Goal: Contribute content: Contribute content

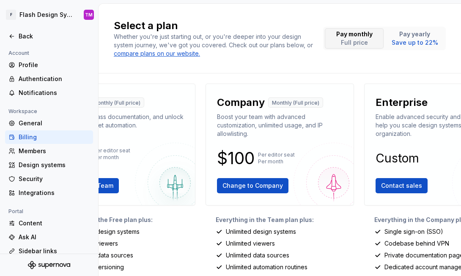
click at [373, 38] on button "Pay monthly Full price" at bounding box center [354, 38] width 59 height 20
click at [412, 37] on p "Pay yearly" at bounding box center [414, 34] width 46 height 8
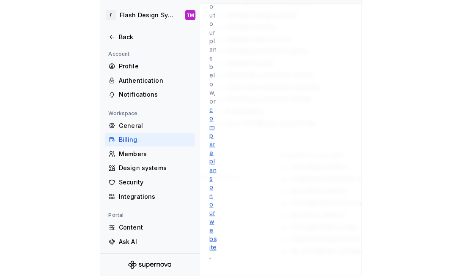
scroll to position [212, 0]
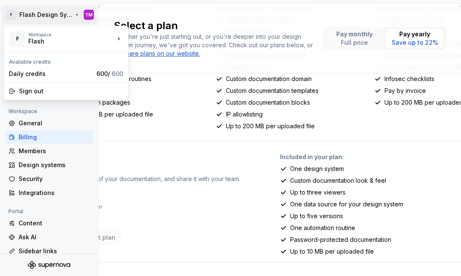
click at [70, 12] on html "F Flash Design System TM Back Account Profile Authentication Notifications Work…" at bounding box center [230, 138] width 461 height 276
click at [247, 116] on html "F Flash Design System TM Back Account Profile Authentication Notifications Work…" at bounding box center [230, 138] width 461 height 276
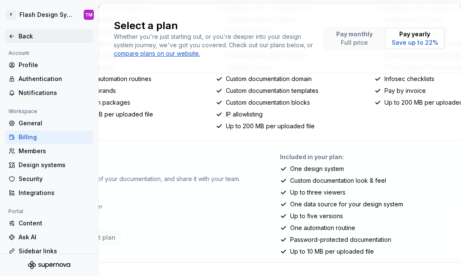
click at [35, 36] on div "Back" at bounding box center [54, 36] width 71 height 8
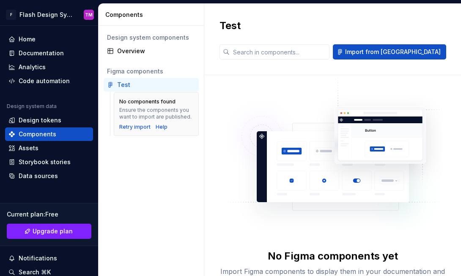
scroll to position [46, 0]
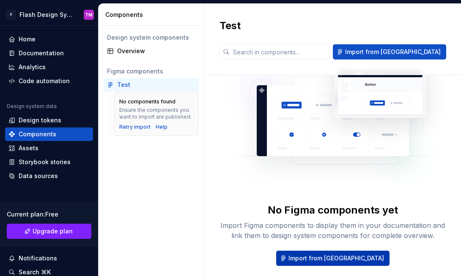
click at [352, 254] on span "Import from [GEOGRAPHIC_DATA]" at bounding box center [335, 258] width 95 height 8
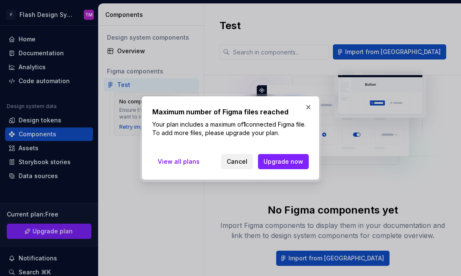
click at [234, 159] on span "Cancel" at bounding box center [236, 162] width 21 height 8
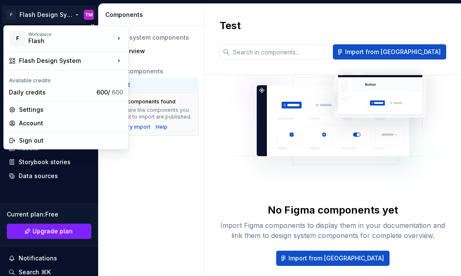
click at [73, 14] on html "F Flash Design System TM Home Documentation Analytics Code automation Design sy…" at bounding box center [230, 138] width 461 height 276
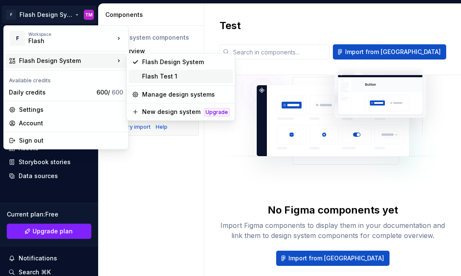
click at [166, 76] on div "Flash Test 1" at bounding box center [185, 76] width 87 height 8
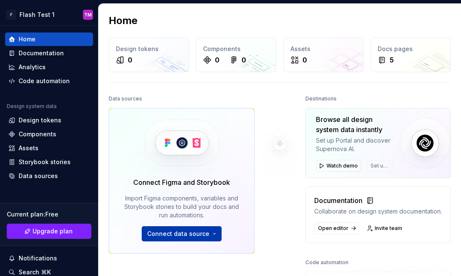
click at [215, 232] on button "Connect data source" at bounding box center [182, 233] width 80 height 15
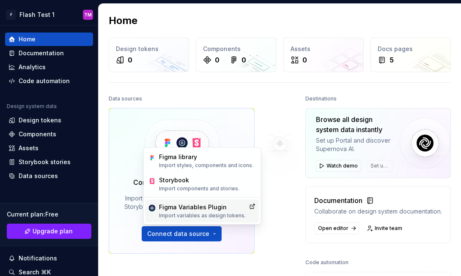
click at [216, 206] on div "Figma Variables Plugin" at bounding box center [202, 207] width 87 height 8
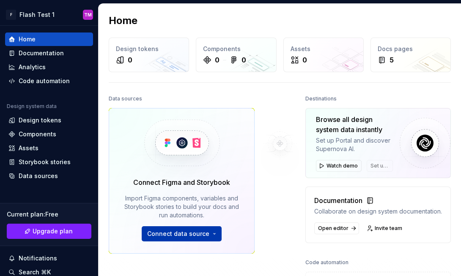
click at [213, 235] on button "Connect data source" at bounding box center [182, 233] width 80 height 15
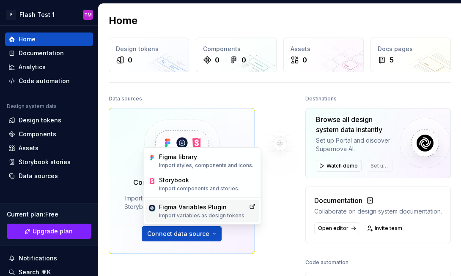
click at [215, 214] on p "Import variables as design tokens." at bounding box center [202, 216] width 87 height 7
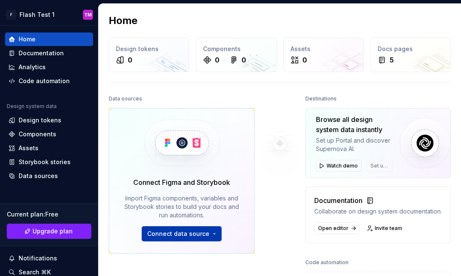
click at [207, 235] on span "Connect data source" at bounding box center [178, 234] width 62 height 8
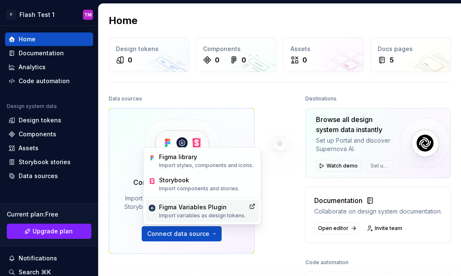
click at [191, 210] on div "Figma Variables Plugin" at bounding box center [202, 207] width 87 height 8
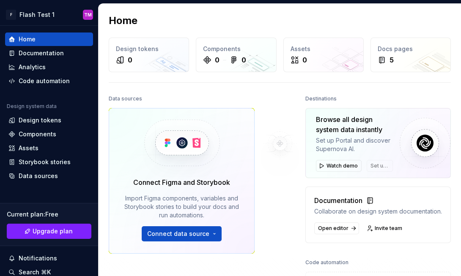
click at [281, 147] on img at bounding box center [280, 143] width 68 height 101
click at [280, 104] on img at bounding box center [280, 143] width 68 height 101
click at [139, 54] on div "Design tokens 0" at bounding box center [148, 55] width 79 height 34
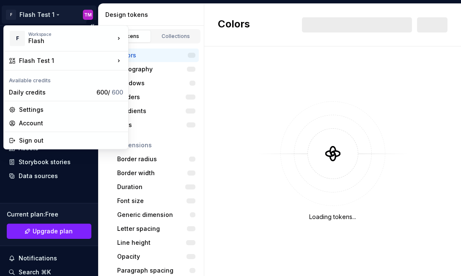
click at [49, 14] on html "F Flash Test 1 TM Home Documentation Analytics Code automation Design system da…" at bounding box center [230, 138] width 461 height 276
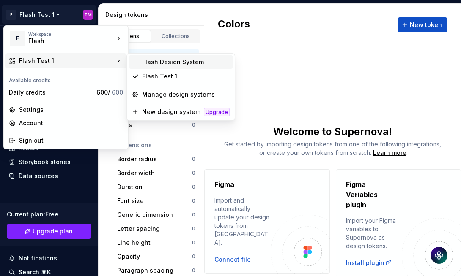
click at [177, 59] on div "Flash Design System" at bounding box center [185, 62] width 87 height 8
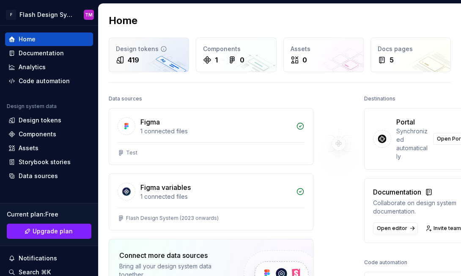
click at [164, 64] on div "419" at bounding box center [149, 60] width 66 height 10
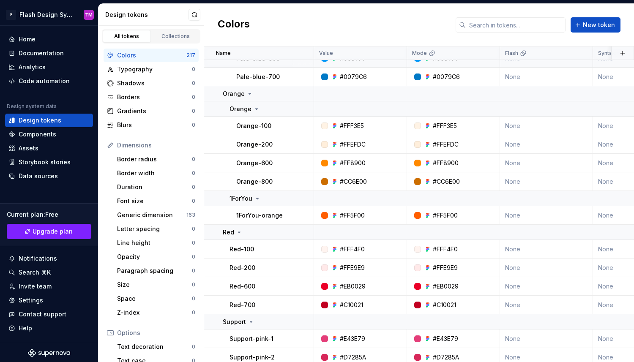
scroll to position [1250, 0]
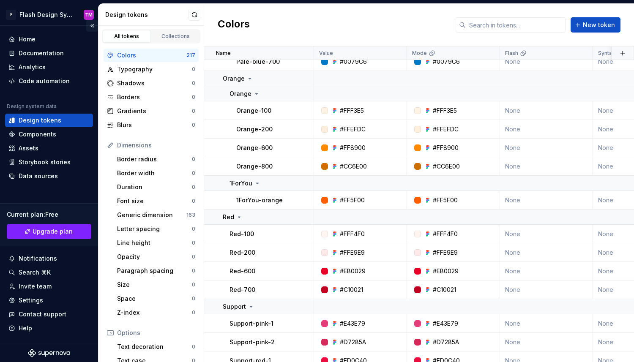
click at [91, 26] on button "Collapse sidebar" at bounding box center [92, 26] width 12 height 12
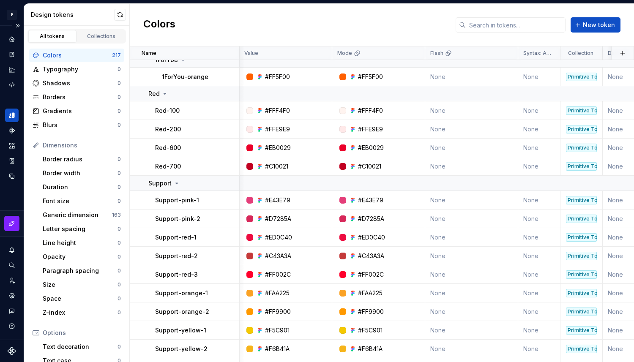
scroll to position [1375, 1]
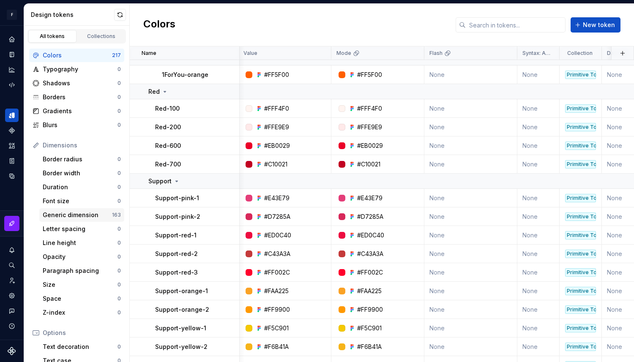
click at [71, 213] on div "Generic dimension" at bounding box center [77, 215] width 69 height 8
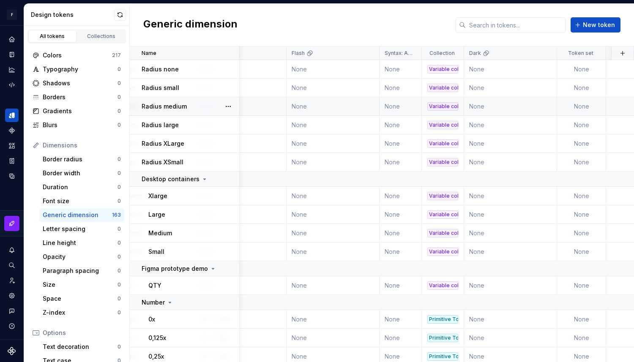
scroll to position [0, 140]
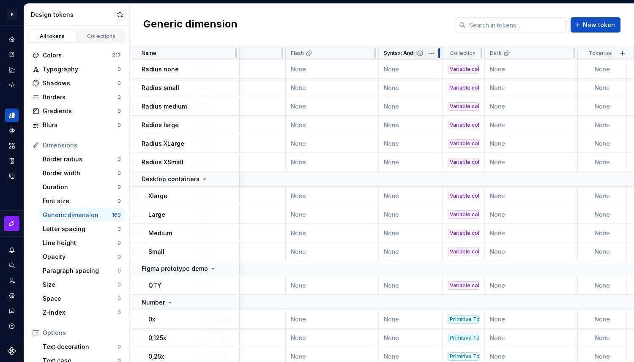
drag, startPoint x: 419, startPoint y: 52, endPoint x: 441, endPoint y: 52, distance: 21.6
click at [441, 52] on div at bounding box center [439, 53] width 7 height 14
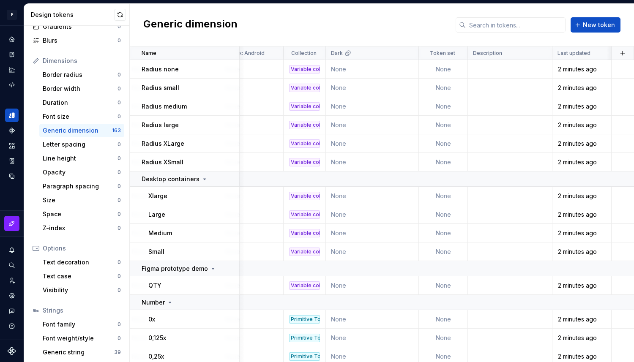
scroll to position [101, 0]
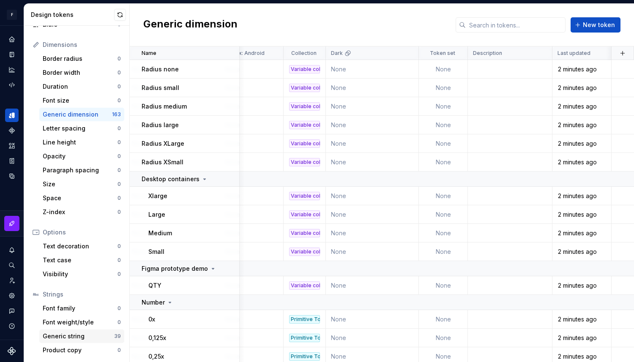
click at [79, 276] on div "Generic string" at bounding box center [78, 336] width 71 height 8
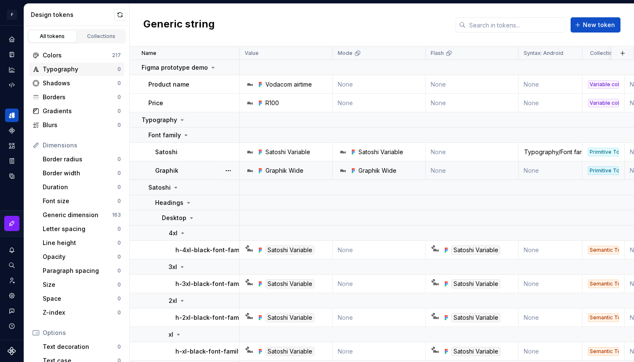
click at [88, 66] on div "Typography" at bounding box center [80, 69] width 75 height 8
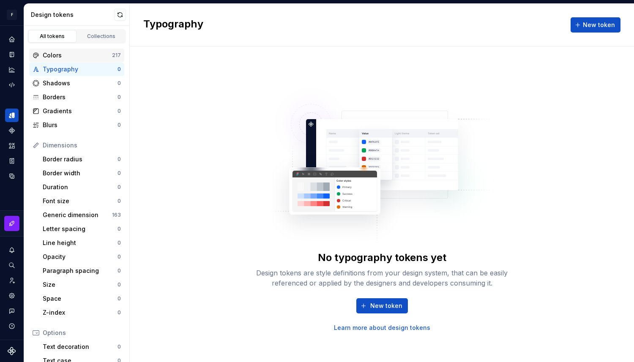
click at [83, 58] on div "Colors" at bounding box center [77, 55] width 69 height 8
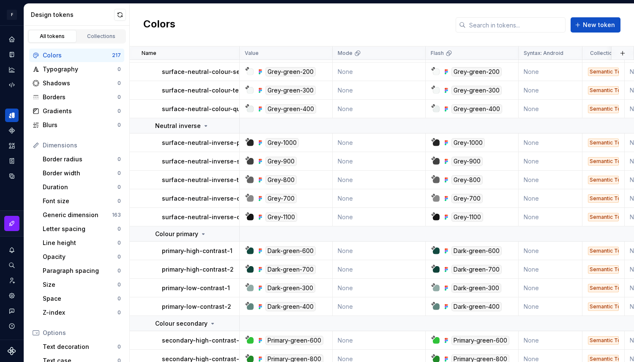
scroll to position [2229, 0]
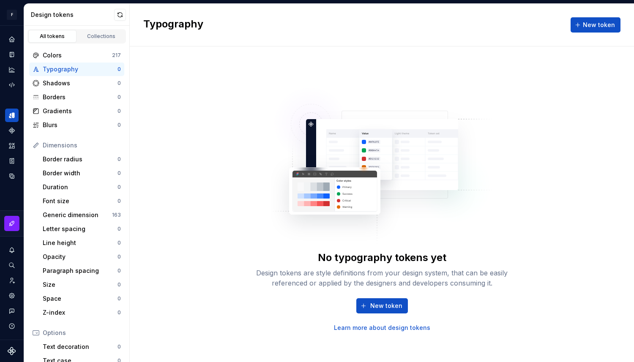
click at [396, 246] on div "No typography tokens yet Design tokens are style definitions from your design s…" at bounding box center [382, 204] width 270 height 255
click at [381, 276] on button "New token" at bounding box center [382, 305] width 52 height 15
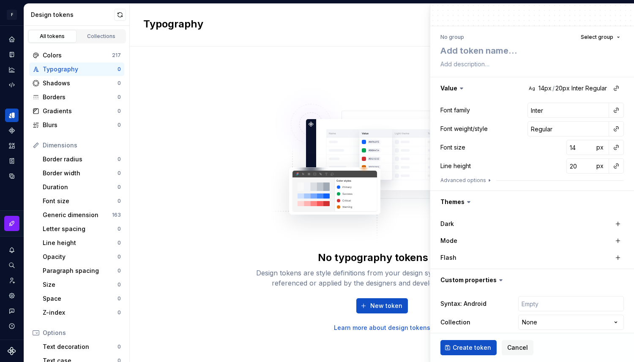
scroll to position [80, 0]
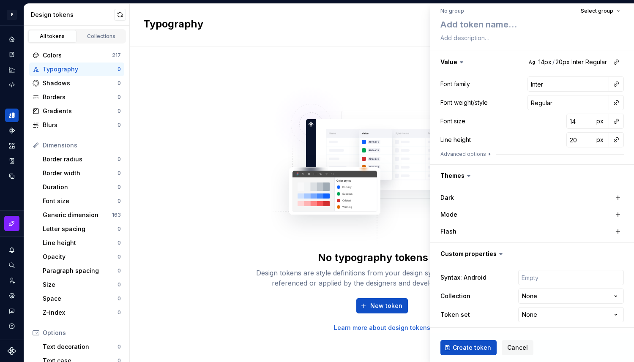
click at [349, 97] on img at bounding box center [382, 161] width 222 height 169
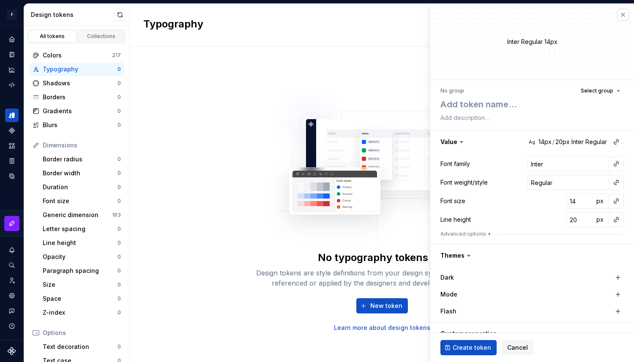
click at [460, 12] on button "button" at bounding box center [623, 15] width 12 height 12
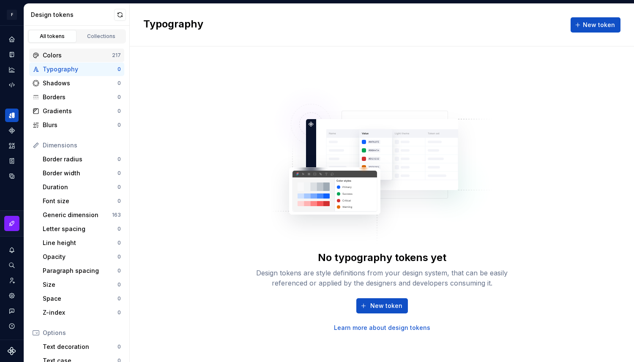
click at [64, 56] on div "Colors" at bounding box center [77, 55] width 69 height 8
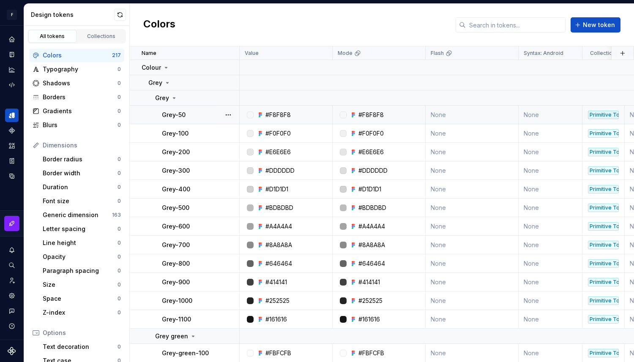
click at [300, 117] on div "#F8F8F8" at bounding box center [288, 115] width 87 height 8
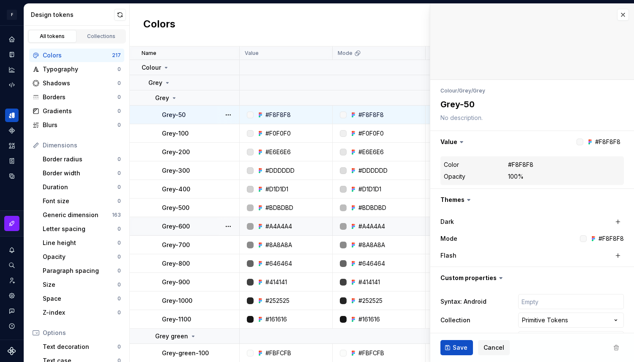
type textarea "*"
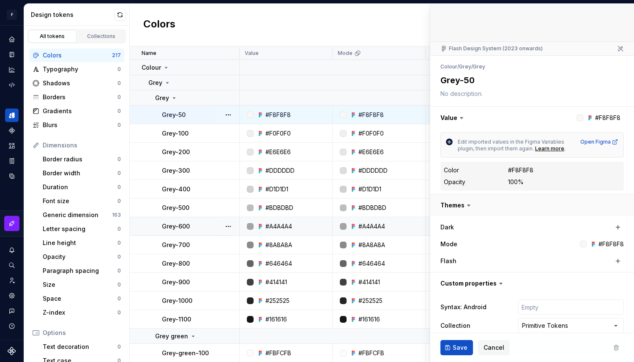
scroll to position [68, 0]
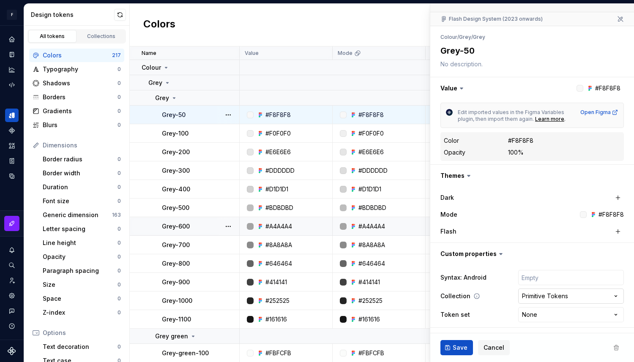
click at [460, 276] on html "F Flash Design System TM Design system data Design tokens All tokens Collection…" at bounding box center [317, 181] width 634 height 362
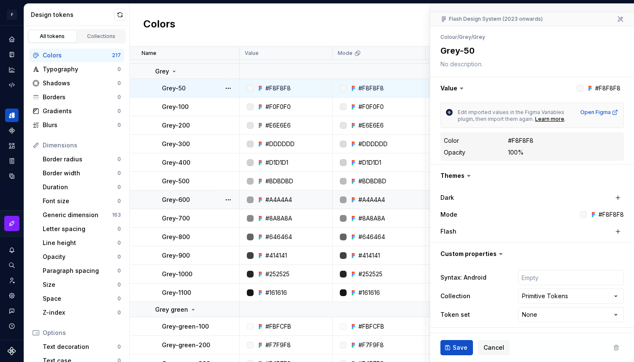
scroll to position [0, 0]
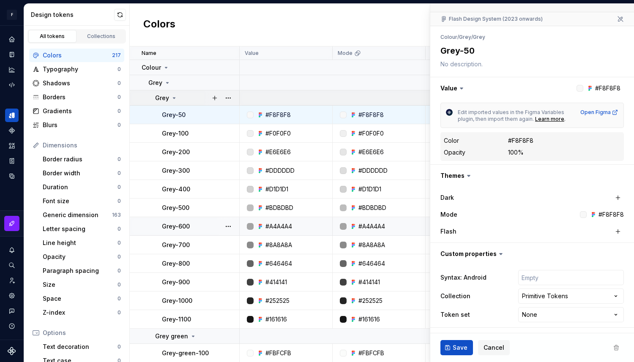
click at [171, 97] on icon at bounding box center [174, 98] width 7 height 7
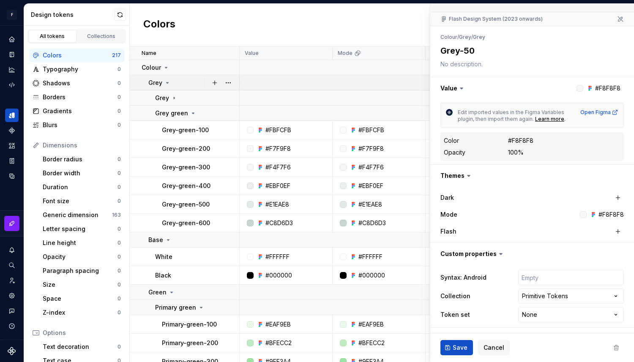
click at [166, 82] on icon at bounding box center [167, 82] width 2 height 1
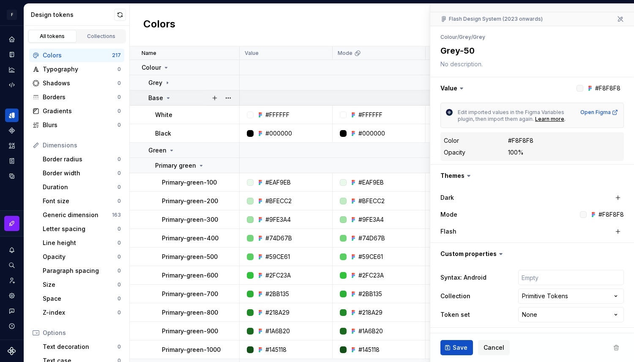
click at [165, 97] on icon at bounding box center [168, 98] width 7 height 7
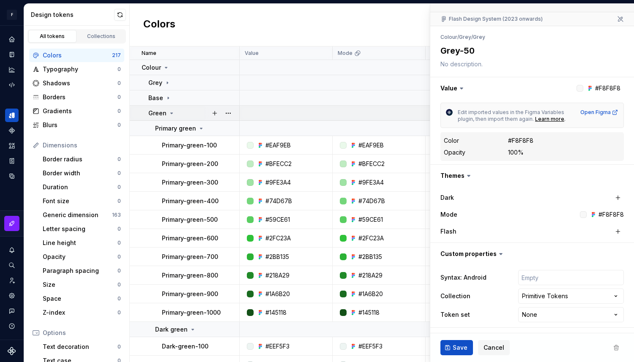
click at [166, 115] on div "Green" at bounding box center [161, 113] width 27 height 8
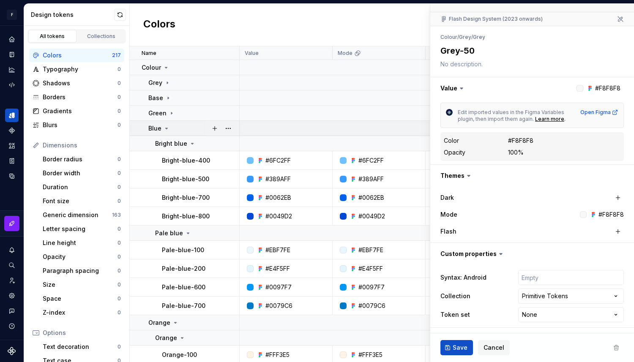
click at [164, 126] on icon at bounding box center [166, 128] width 7 height 7
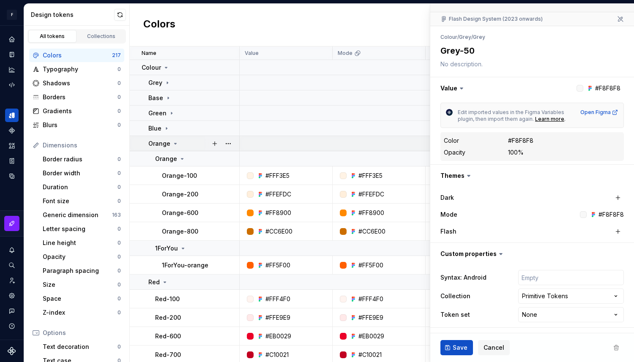
click at [170, 143] on div "Orange" at bounding box center [163, 143] width 30 height 8
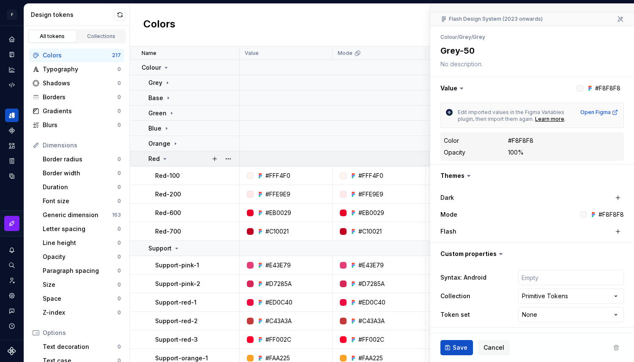
click at [169, 156] on div "Red" at bounding box center [193, 159] width 90 height 8
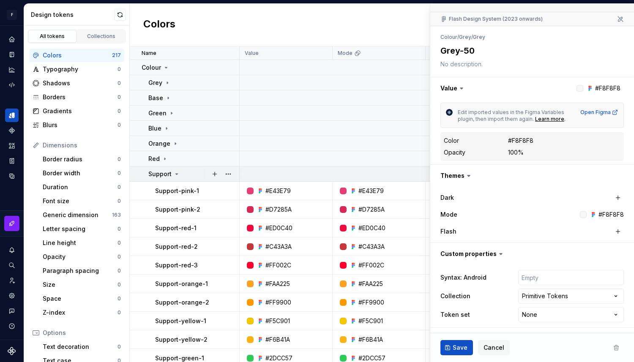
click at [169, 170] on p "Support" at bounding box center [159, 174] width 23 height 8
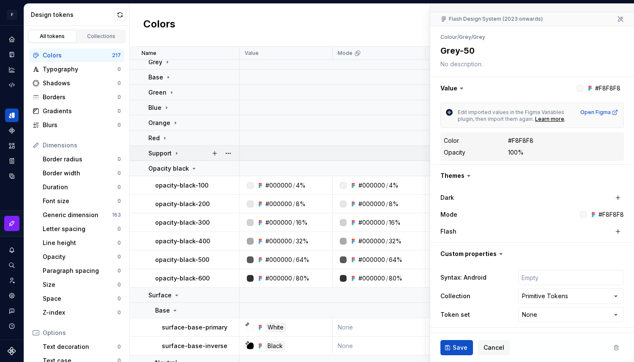
scroll to position [30, 0]
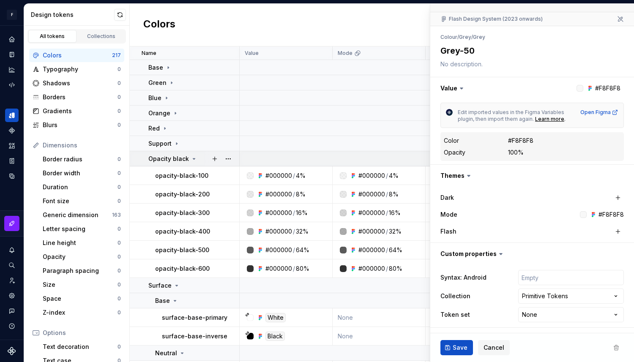
click at [178, 161] on p "Opacity black" at bounding box center [168, 159] width 41 height 8
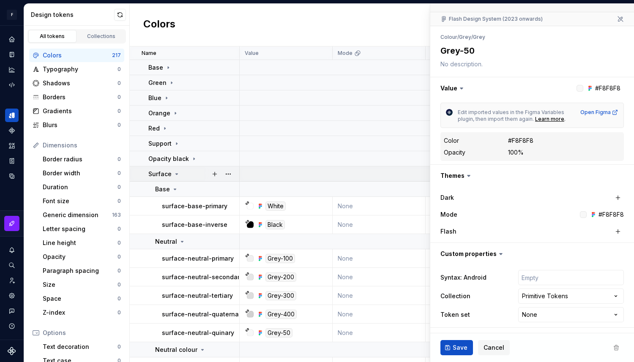
click at [175, 176] on icon at bounding box center [176, 174] width 7 height 7
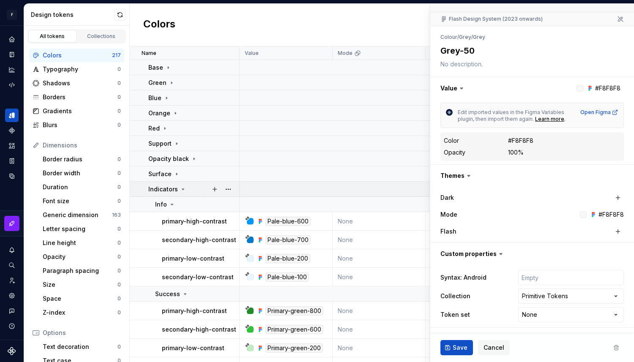
click at [175, 188] on p "Indicators" at bounding box center [163, 189] width 30 height 8
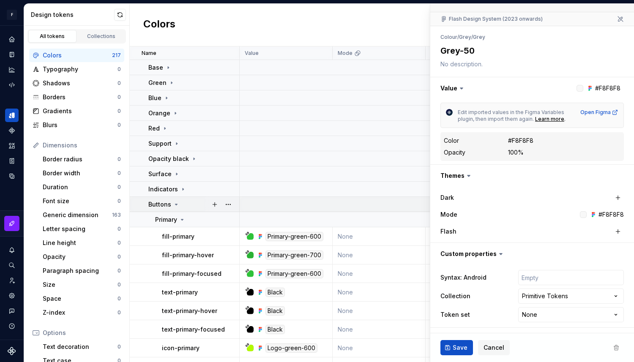
click at [173, 204] on icon at bounding box center [176, 204] width 7 height 7
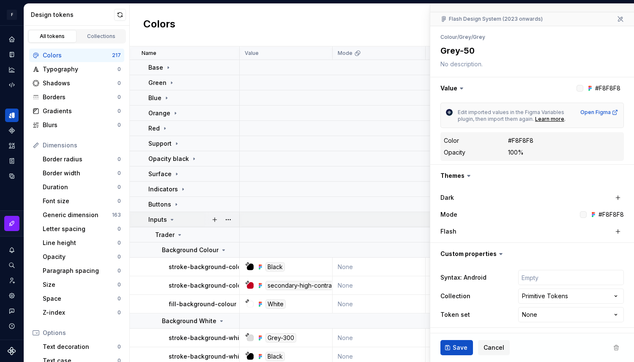
click at [173, 219] on icon at bounding box center [172, 219] width 7 height 7
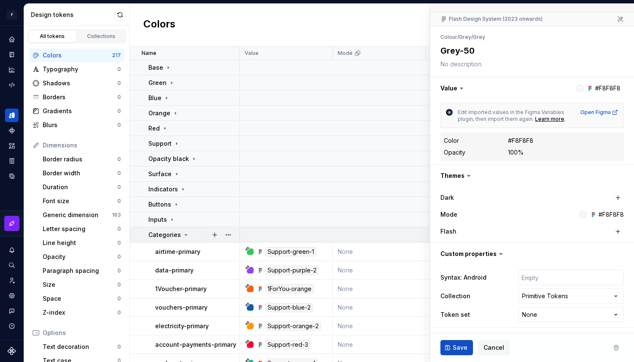
click at [175, 232] on p "Categories" at bounding box center [164, 235] width 33 height 8
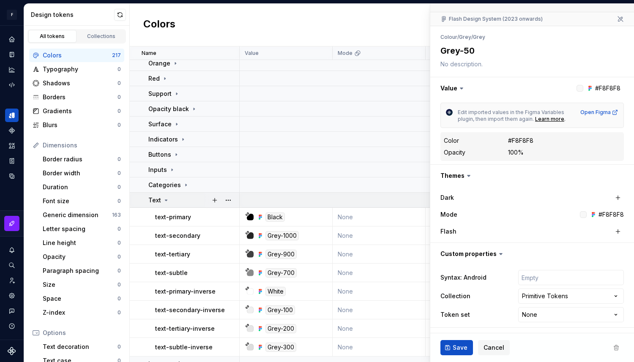
click at [172, 202] on div "Text" at bounding box center [193, 200] width 90 height 8
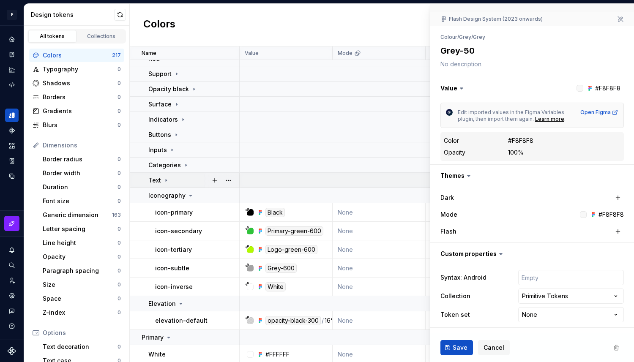
scroll to position [102, 0]
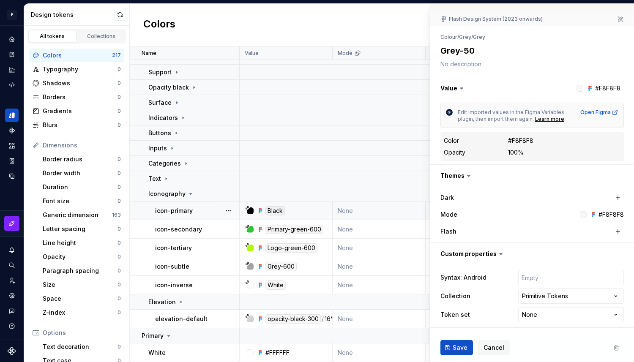
click at [172, 202] on td "icon-primary" at bounding box center [185, 211] width 110 height 19
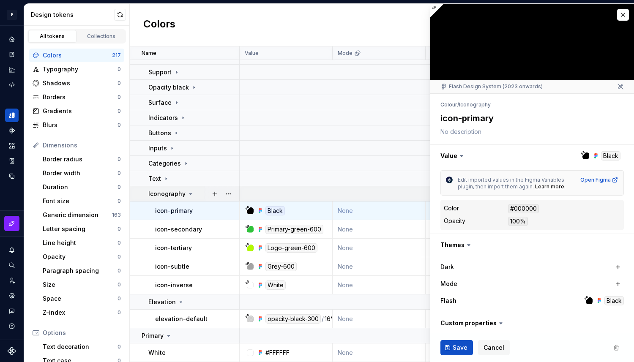
click at [183, 193] on p "Iconography" at bounding box center [166, 194] width 37 height 8
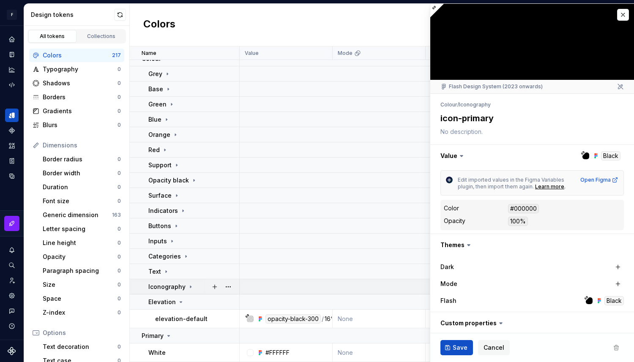
scroll to position [9, 0]
click at [166, 276] on icon at bounding box center [168, 336] width 7 height 7
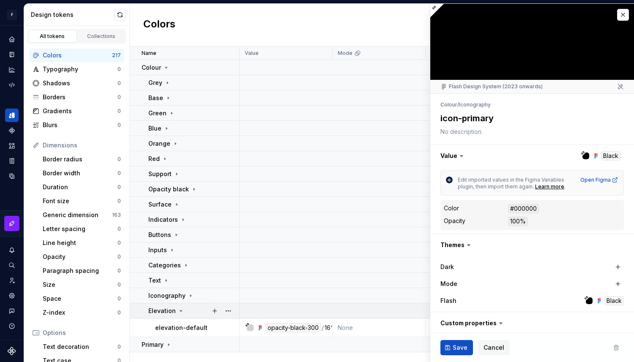
click at [177, 276] on icon at bounding box center [180, 311] width 7 height 7
click at [168, 68] on icon at bounding box center [166, 67] width 7 height 7
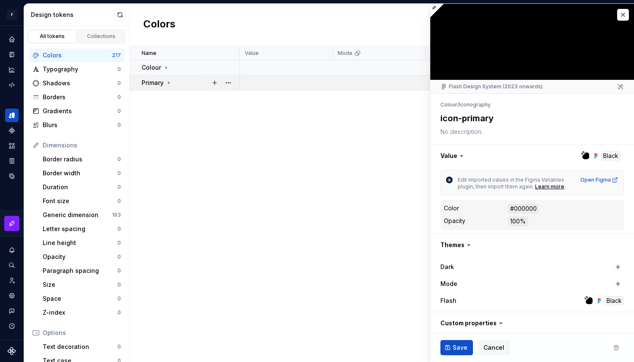
click at [164, 82] on div "Primary" at bounding box center [157, 83] width 30 height 8
click at [168, 79] on icon at bounding box center [168, 82] width 7 height 7
click at [168, 67] on icon at bounding box center [166, 67] width 7 height 7
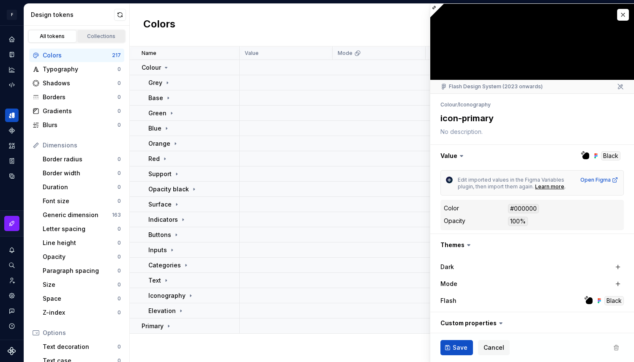
click at [106, 35] on div "Collections" at bounding box center [101, 36] width 42 height 7
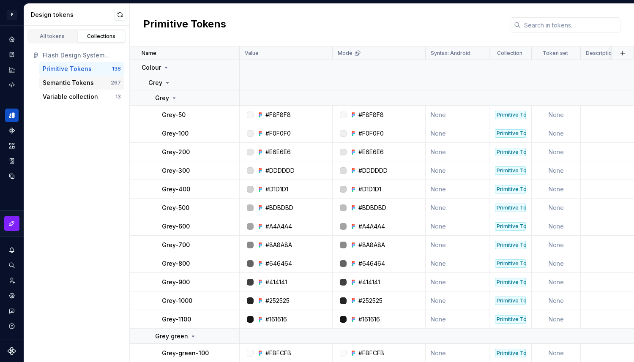
click at [80, 83] on div "Semantic Tokens" at bounding box center [68, 83] width 51 height 8
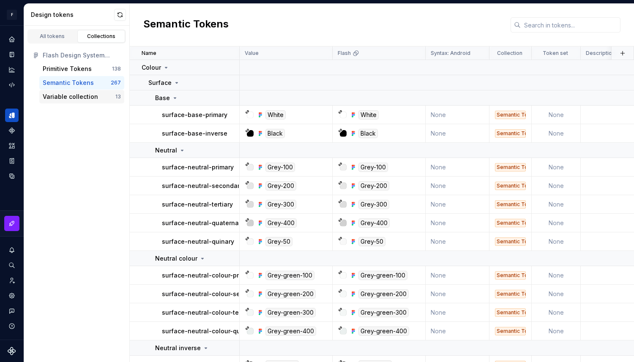
click at [77, 95] on div "Variable collection" at bounding box center [70, 97] width 55 height 8
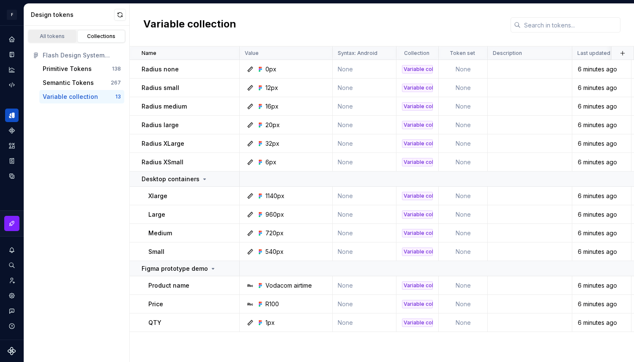
click at [47, 33] on div "All tokens" at bounding box center [52, 36] width 42 height 7
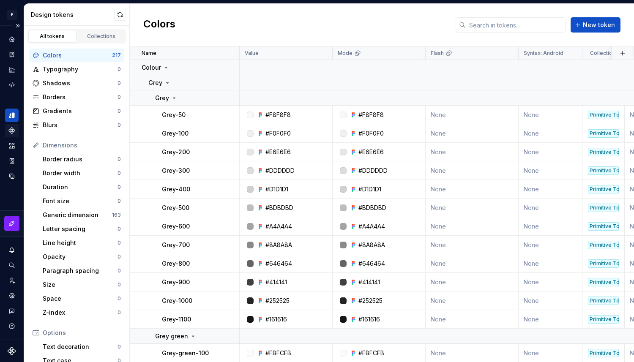
click at [14, 132] on icon "Components" at bounding box center [12, 131] width 8 height 8
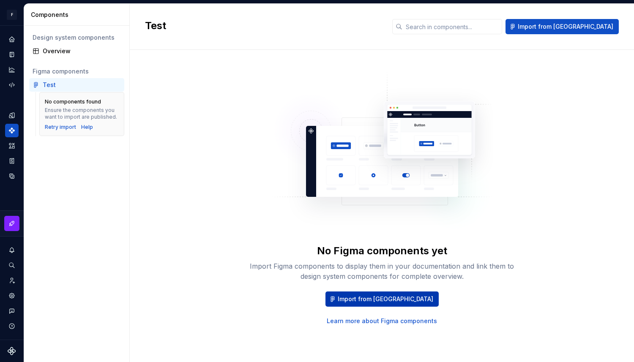
click at [393, 276] on span "Import from [GEOGRAPHIC_DATA]" at bounding box center [385, 299] width 95 height 8
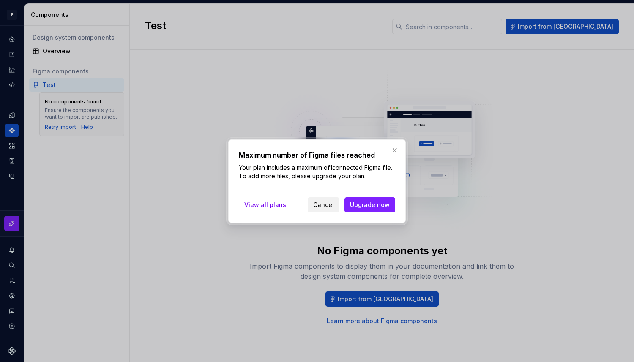
click at [327, 202] on span "Cancel" at bounding box center [323, 205] width 21 height 8
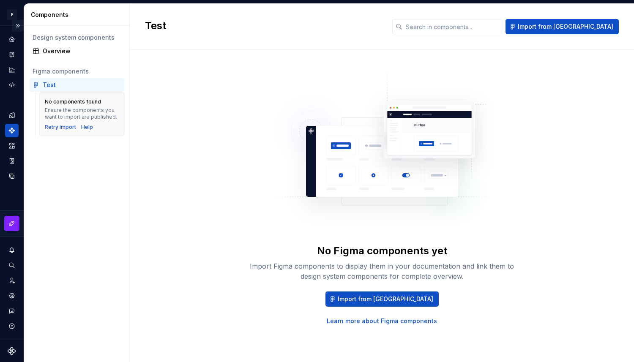
click at [19, 25] on button "Expand sidebar" at bounding box center [18, 26] width 12 height 12
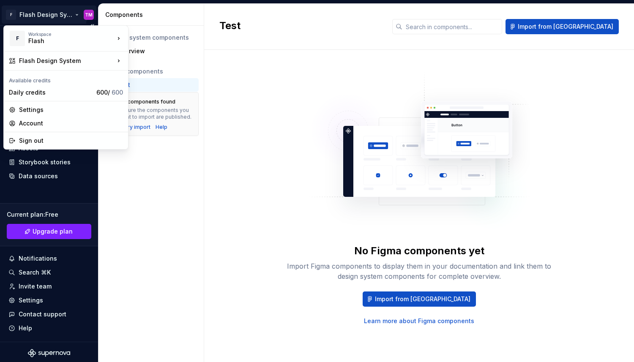
click at [67, 15] on html "F Flash Design System TM Home Documentation Analytics Code automation Design sy…" at bounding box center [317, 181] width 634 height 362
click at [63, 41] on div "Flash" at bounding box center [64, 41] width 72 height 8
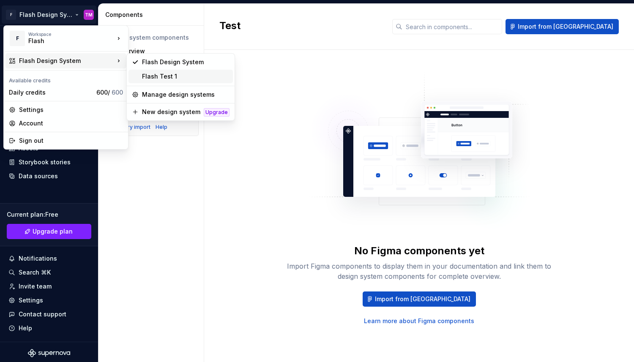
click at [181, 78] on div "Flash Test 1" at bounding box center [185, 76] width 87 height 8
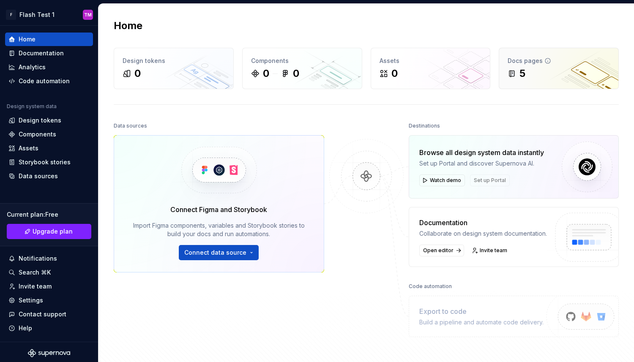
click at [460, 66] on div "Docs pages 5" at bounding box center [558, 68] width 119 height 41
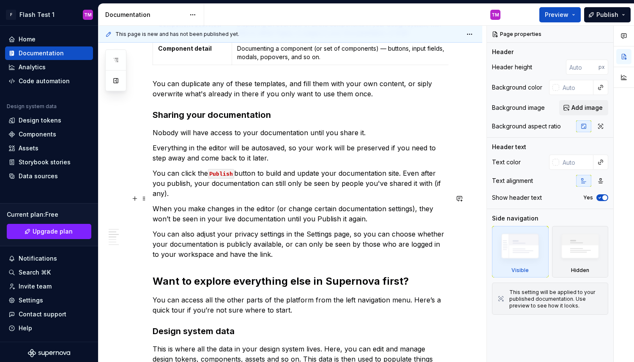
scroll to position [359, 0]
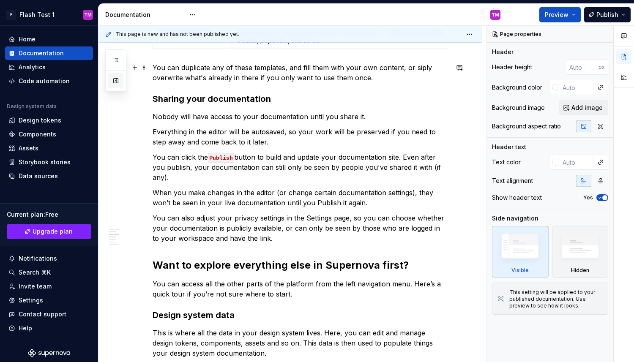
click at [113, 82] on button "button" at bounding box center [115, 80] width 15 height 15
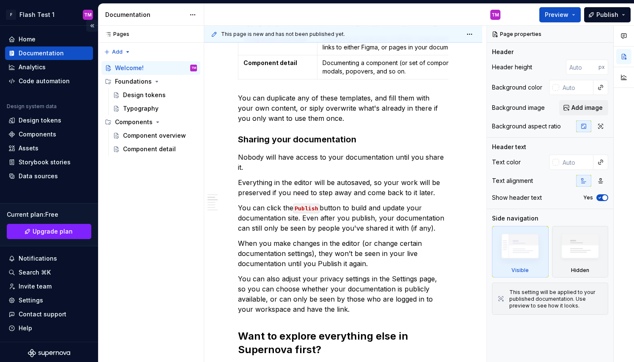
click at [93, 25] on button "Collapse sidebar" at bounding box center [92, 26] width 12 height 12
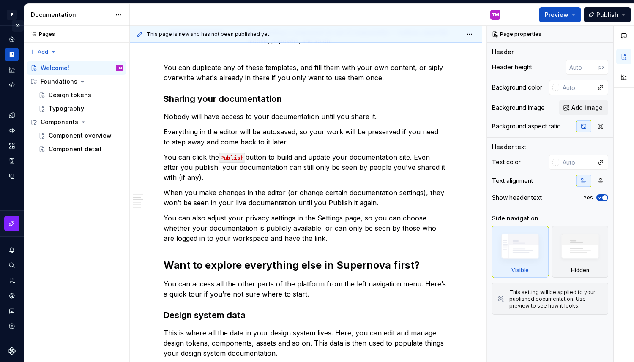
scroll to position [328, 0]
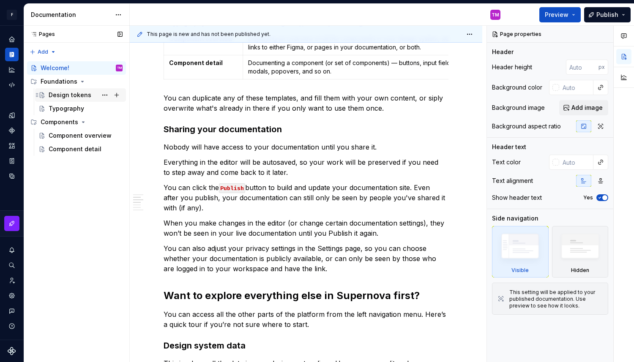
click at [83, 95] on div "Design tokens" at bounding box center [70, 95] width 43 height 8
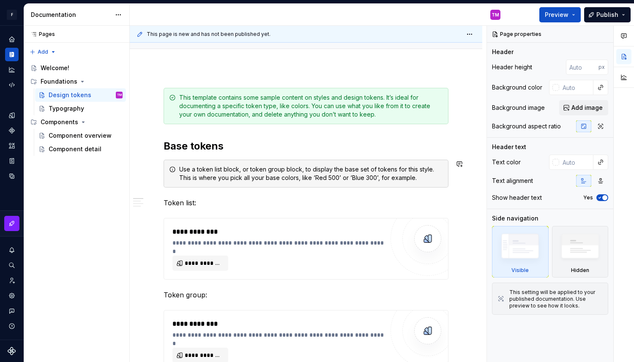
scroll to position [78, 0]
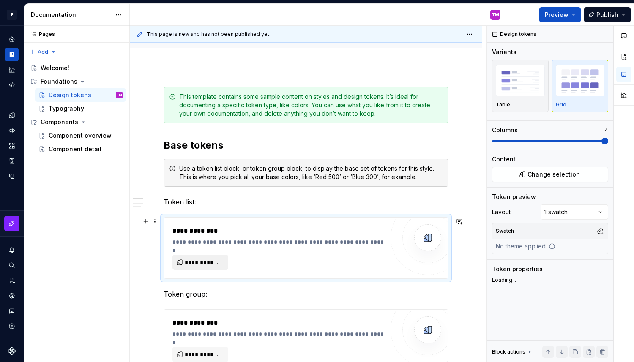
click at [208, 265] on span "**********" at bounding box center [204, 262] width 38 height 8
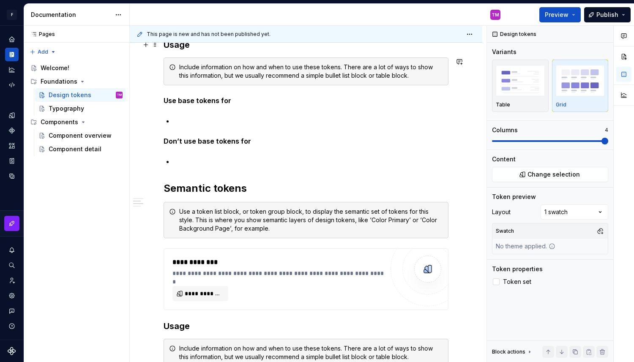
scroll to position [247, 0]
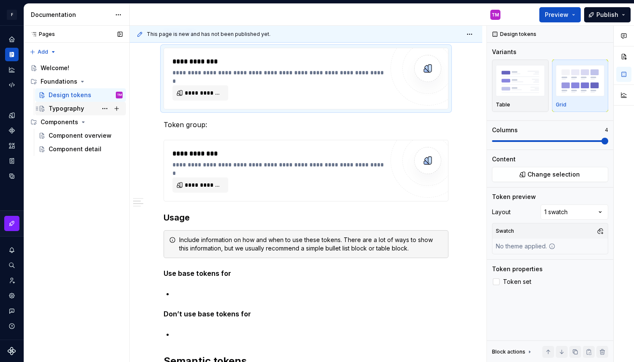
click at [86, 109] on div "Typography" at bounding box center [86, 109] width 74 height 12
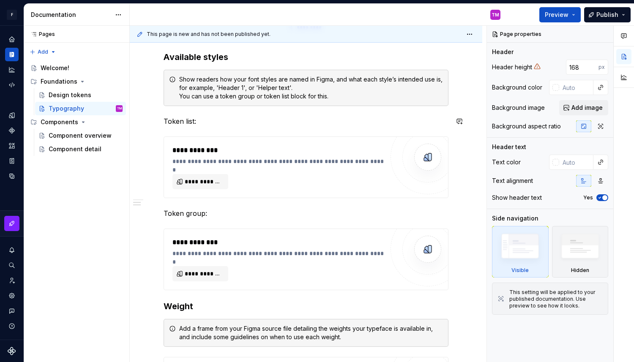
scroll to position [273, 0]
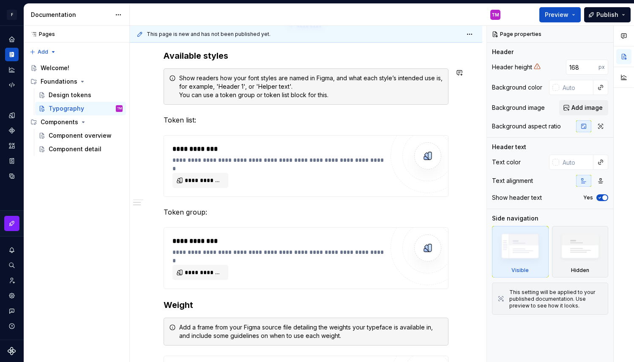
click at [370, 14] on div "TM" at bounding box center [318, 15] width 377 height 22
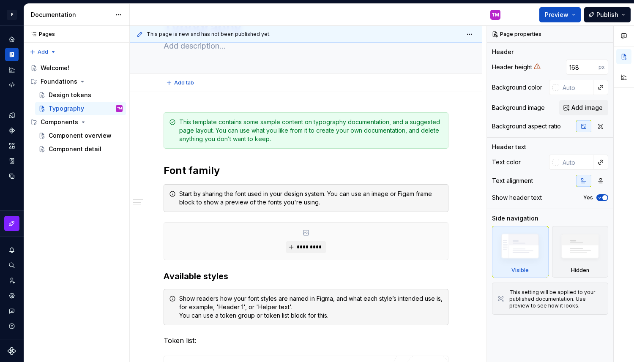
scroll to position [0, 0]
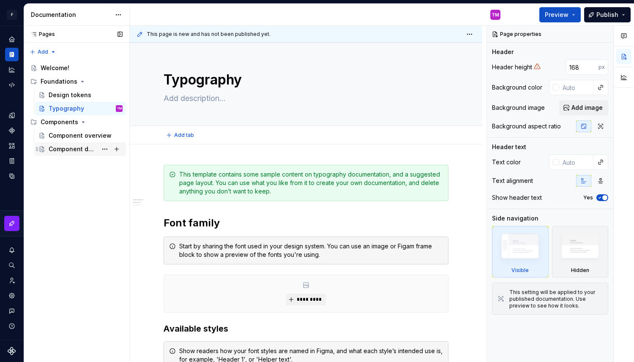
type textarea "*"
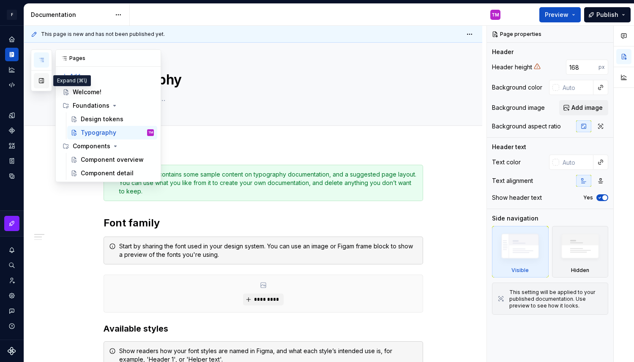
click at [38, 86] on button "button" at bounding box center [41, 80] width 15 height 15
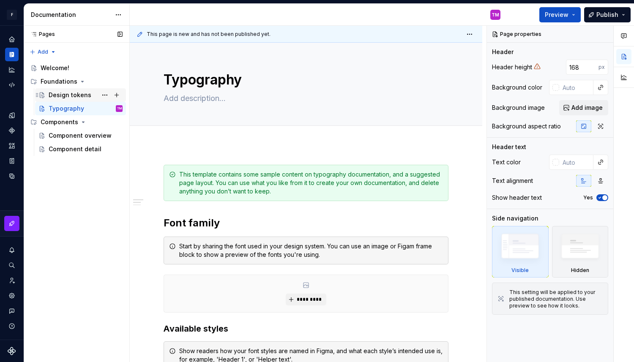
click at [76, 93] on div "Design tokens" at bounding box center [70, 95] width 43 height 8
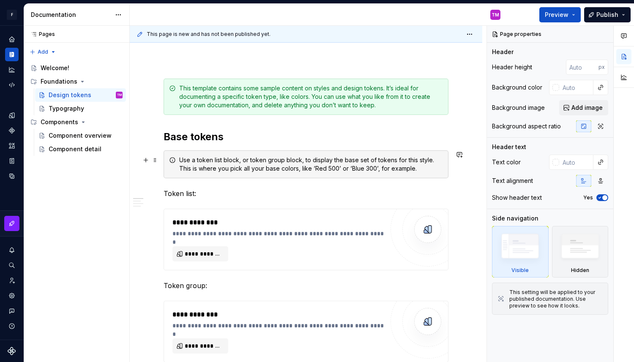
scroll to position [131, 0]
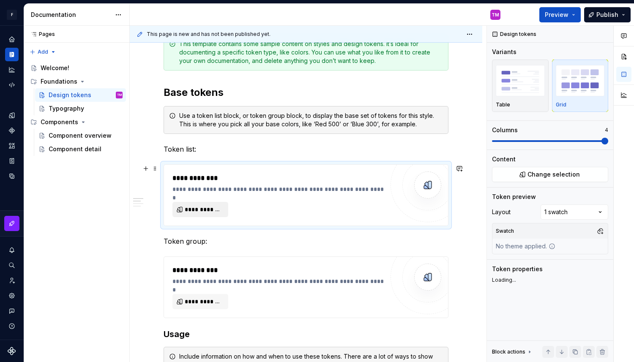
click at [211, 209] on span "**********" at bounding box center [204, 209] width 38 height 8
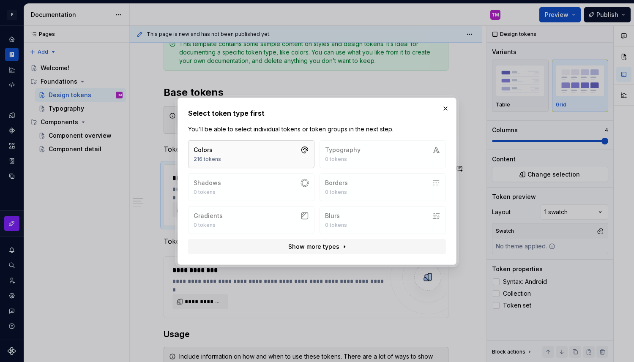
click at [235, 157] on button "Colors 216 tokens" at bounding box center [251, 154] width 126 height 28
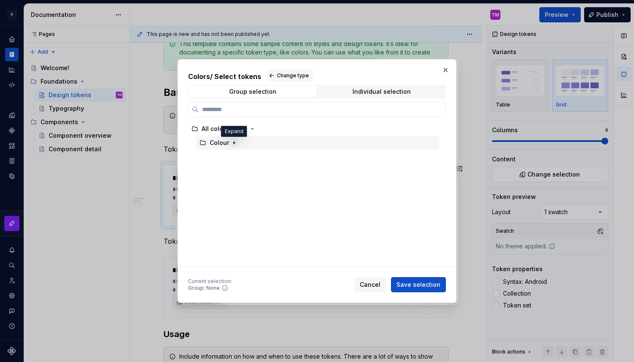
click at [236, 145] on icon "button" at bounding box center [234, 142] width 7 height 7
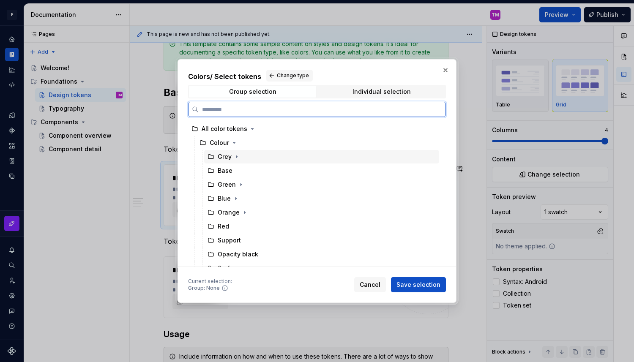
click at [225, 157] on div "Grey" at bounding box center [225, 157] width 14 height 8
click at [245, 146] on div "Colour" at bounding box center [317, 143] width 243 height 14
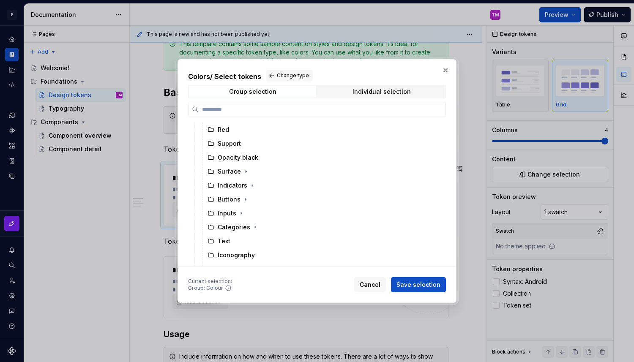
scroll to position [93, 0]
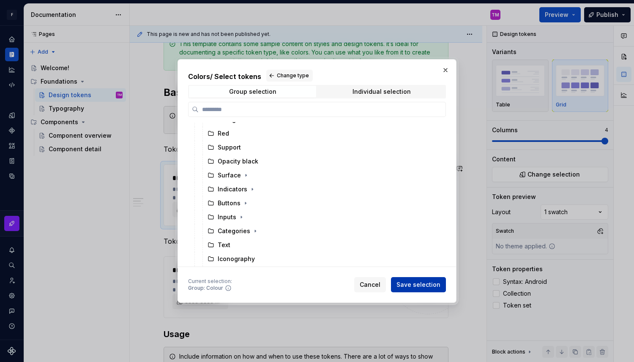
click at [406, 281] on span "Save selection" at bounding box center [418, 285] width 44 height 8
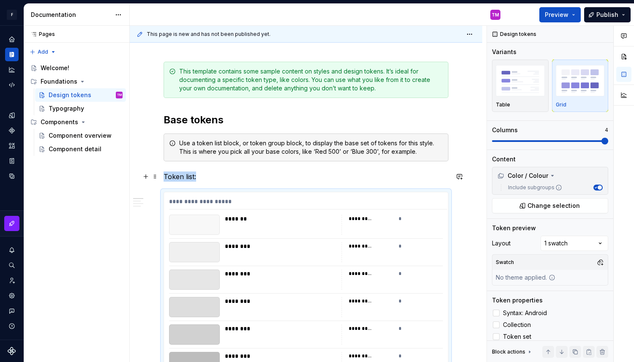
scroll to position [131, 0]
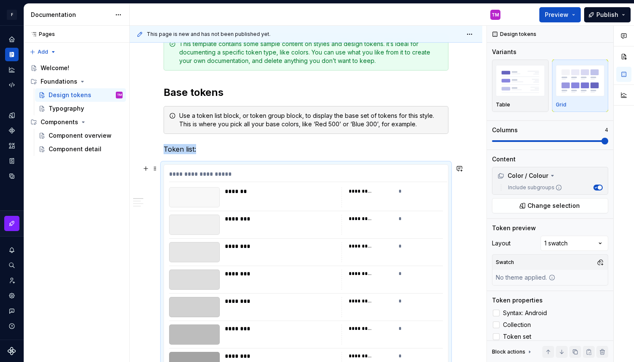
click at [193, 194] on div at bounding box center [194, 197] width 51 height 20
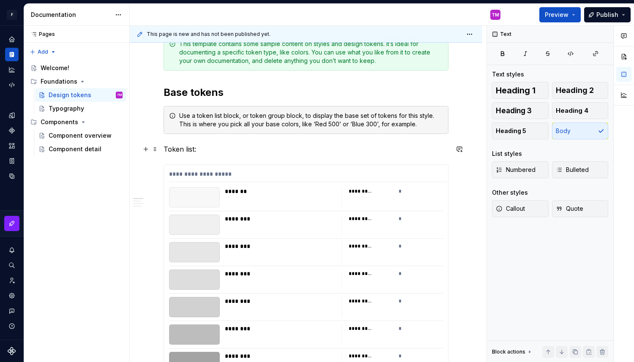
click at [267, 150] on p "Token list:" at bounding box center [306, 149] width 285 height 10
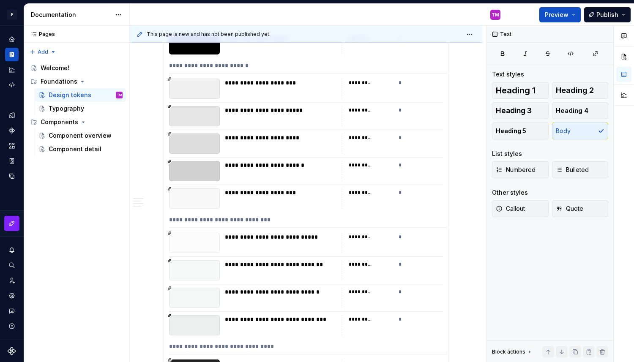
scroll to position [3116, 0]
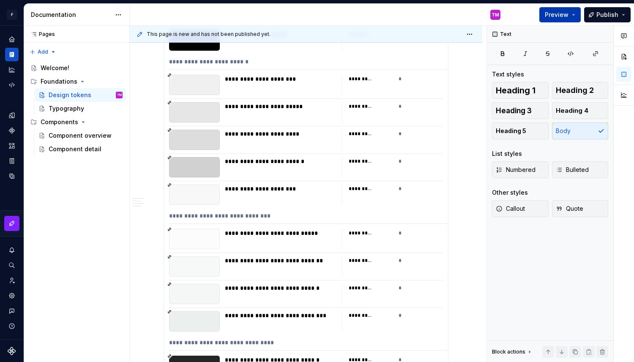
click at [572, 14] on button "Preview" at bounding box center [559, 14] width 41 height 15
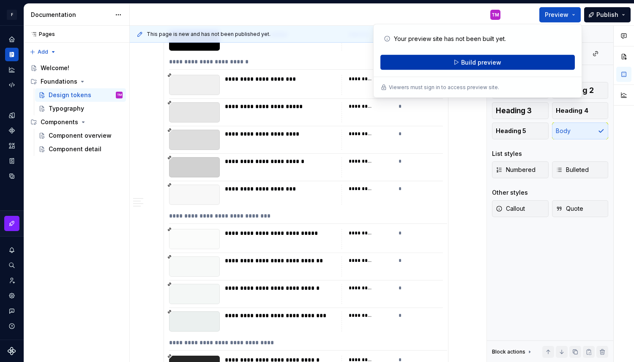
click at [488, 61] on span "Build preview" at bounding box center [481, 62] width 40 height 8
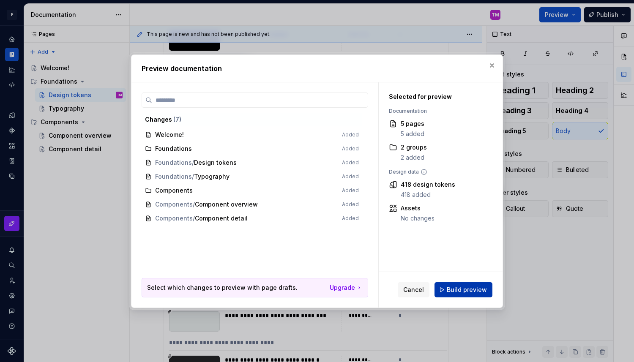
click at [475, 291] on span "Build preview" at bounding box center [467, 290] width 40 height 8
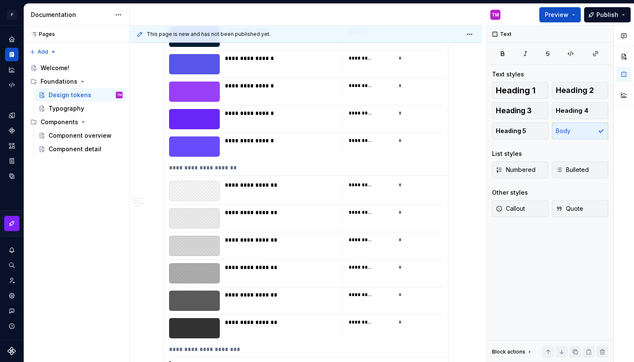
scroll to position [2747, 0]
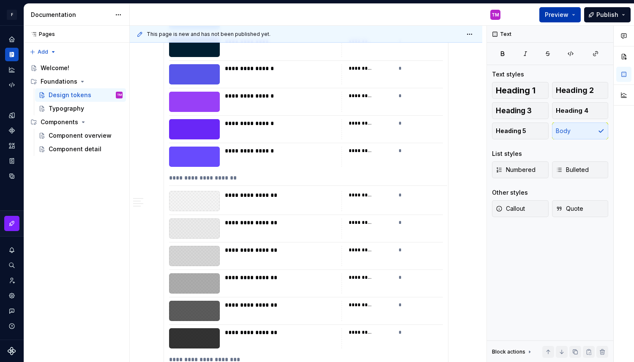
click at [571, 16] on button "Preview" at bounding box center [559, 14] width 41 height 15
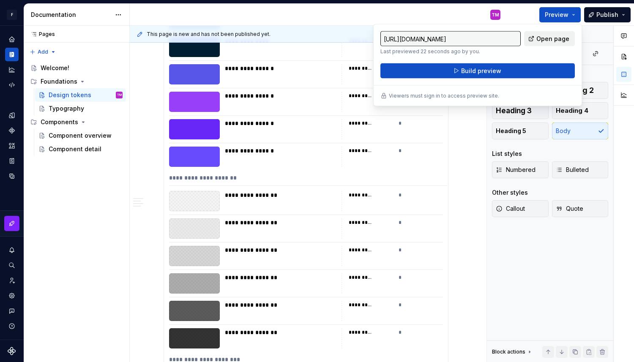
click at [552, 40] on span "Open page" at bounding box center [552, 39] width 33 height 8
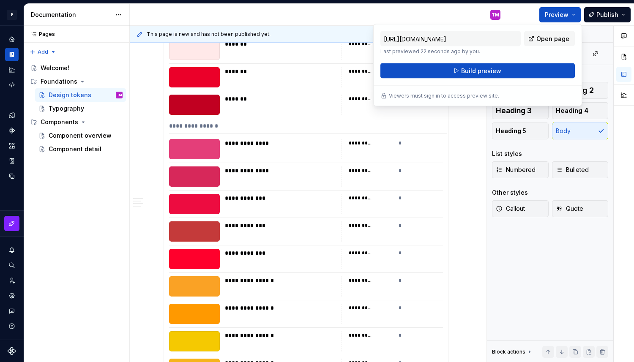
scroll to position [2198, 0]
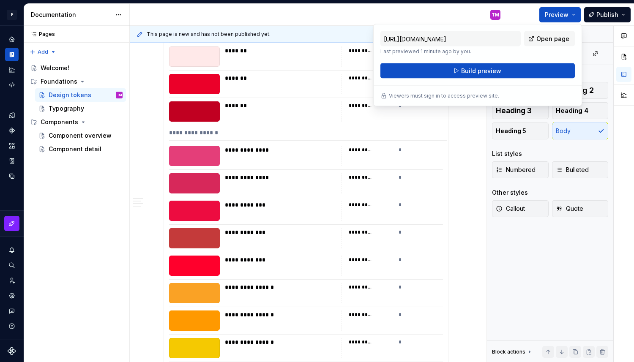
type textarea "*"
